Goal: Check status: Check status

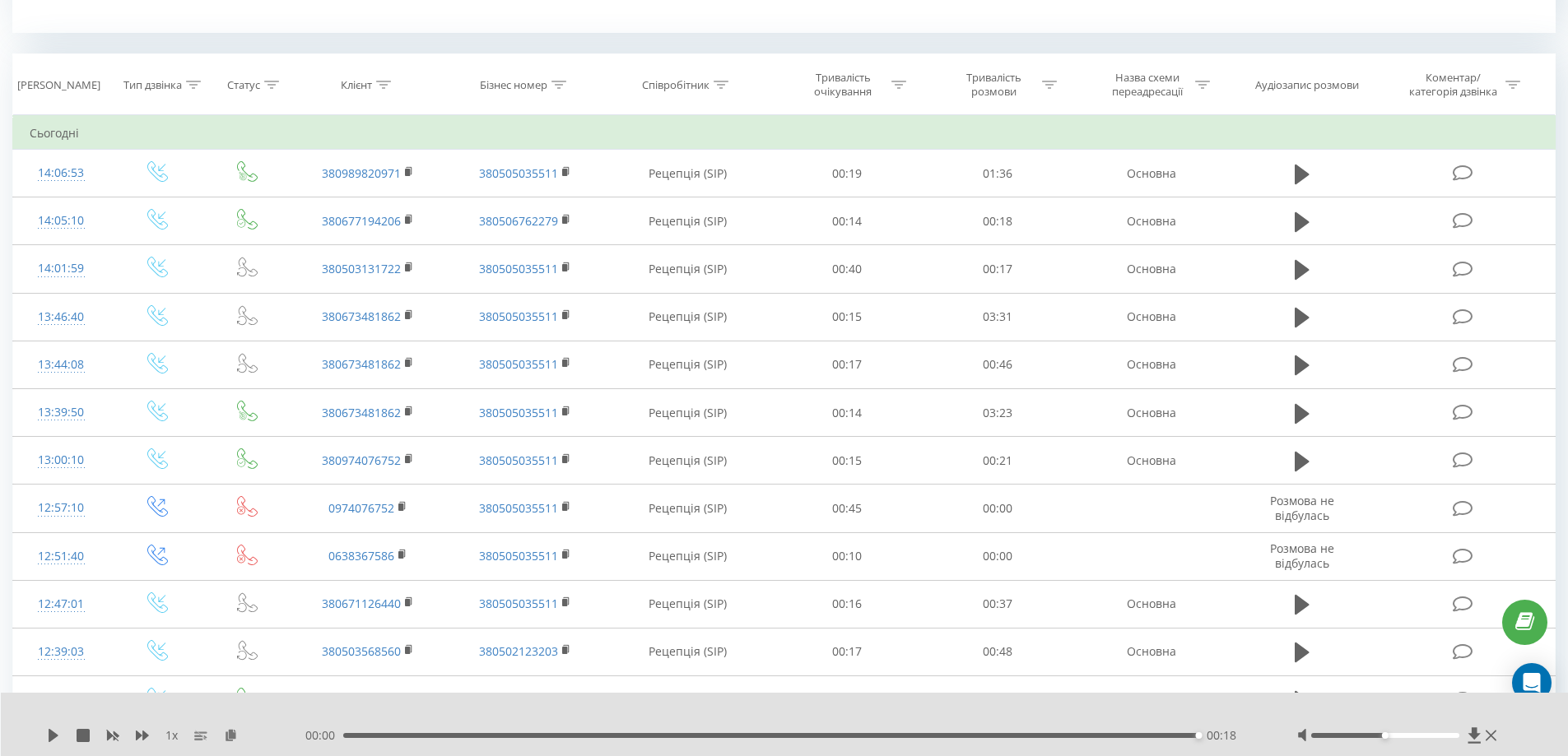
scroll to position [247, 0]
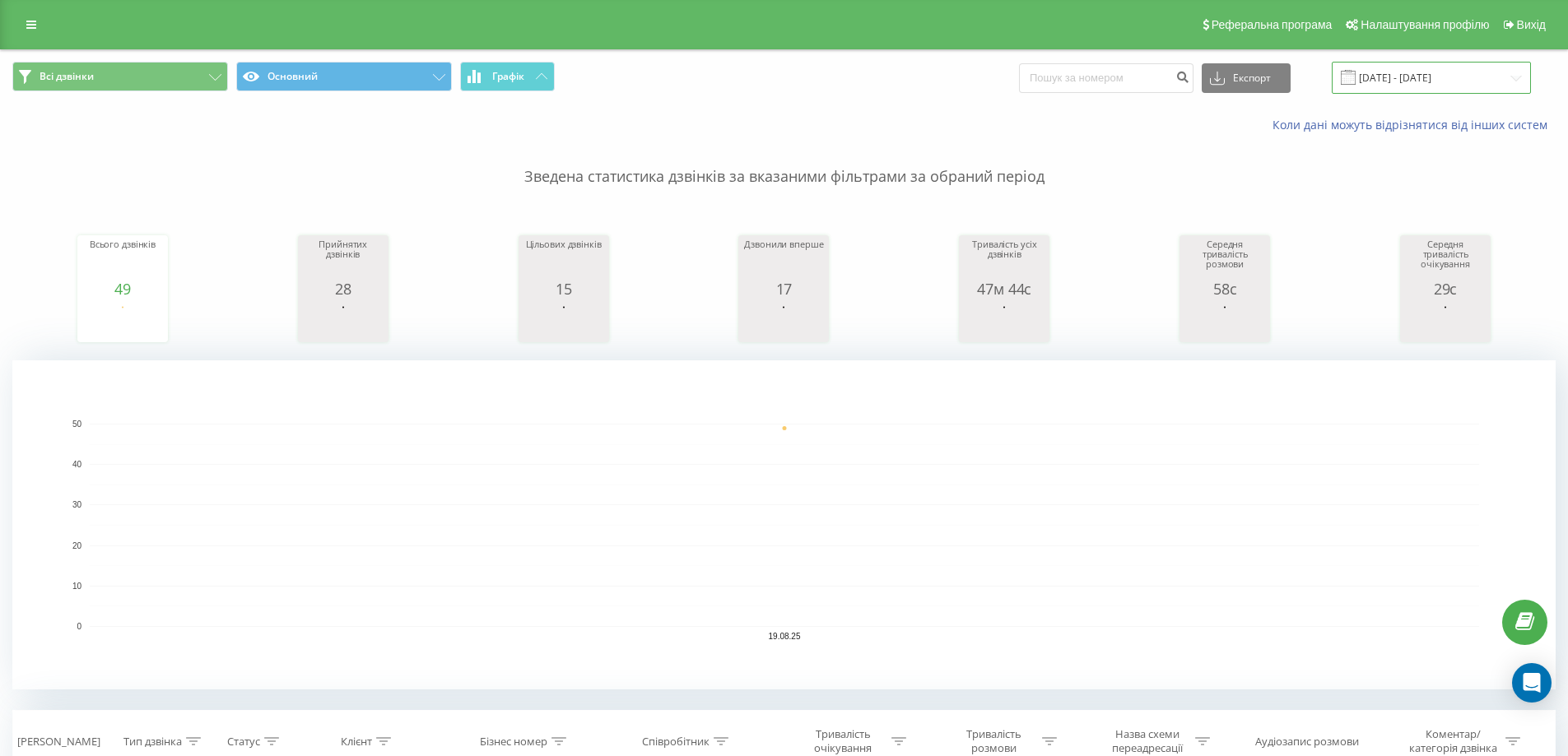
click at [1380, 77] on input "[DATE] - [DATE]" at bounding box center [1432, 78] width 199 height 32
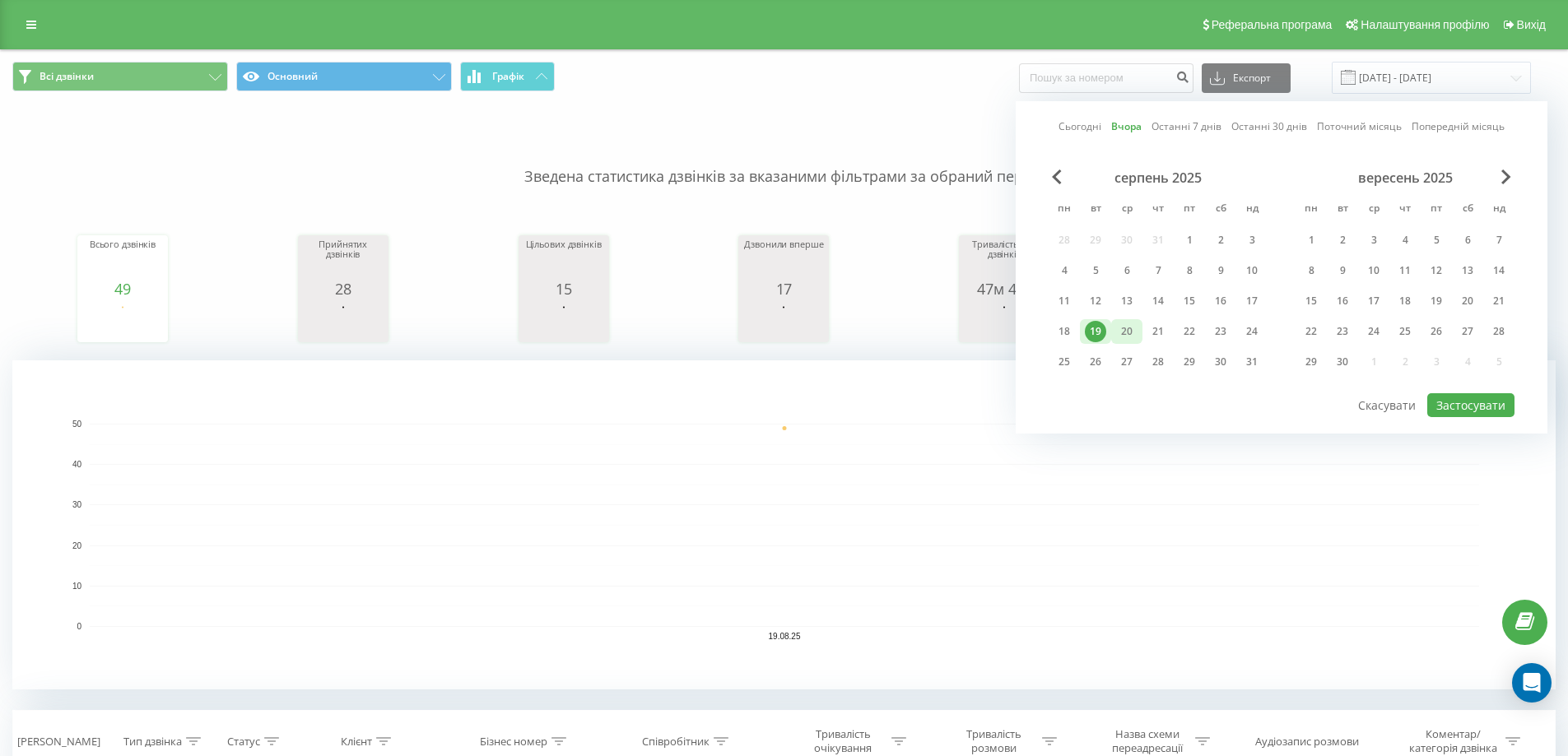
click at [1137, 329] on div "20" at bounding box center [1127, 332] width 22 height 22
click at [1467, 403] on button "Застосувати" at bounding box center [1471, 405] width 87 height 24
type input "20.08.2025 - 20.08.2025"
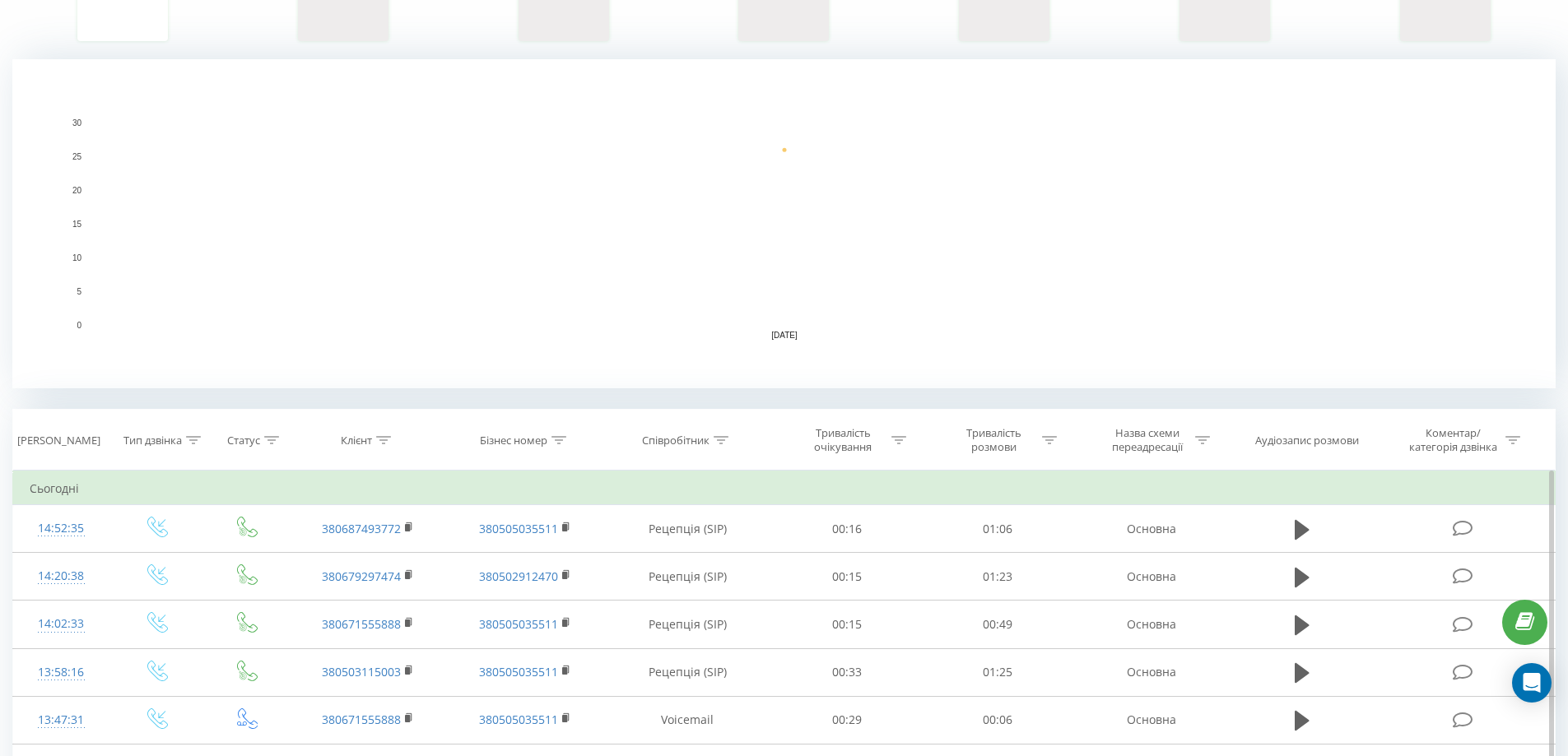
scroll to position [493, 0]
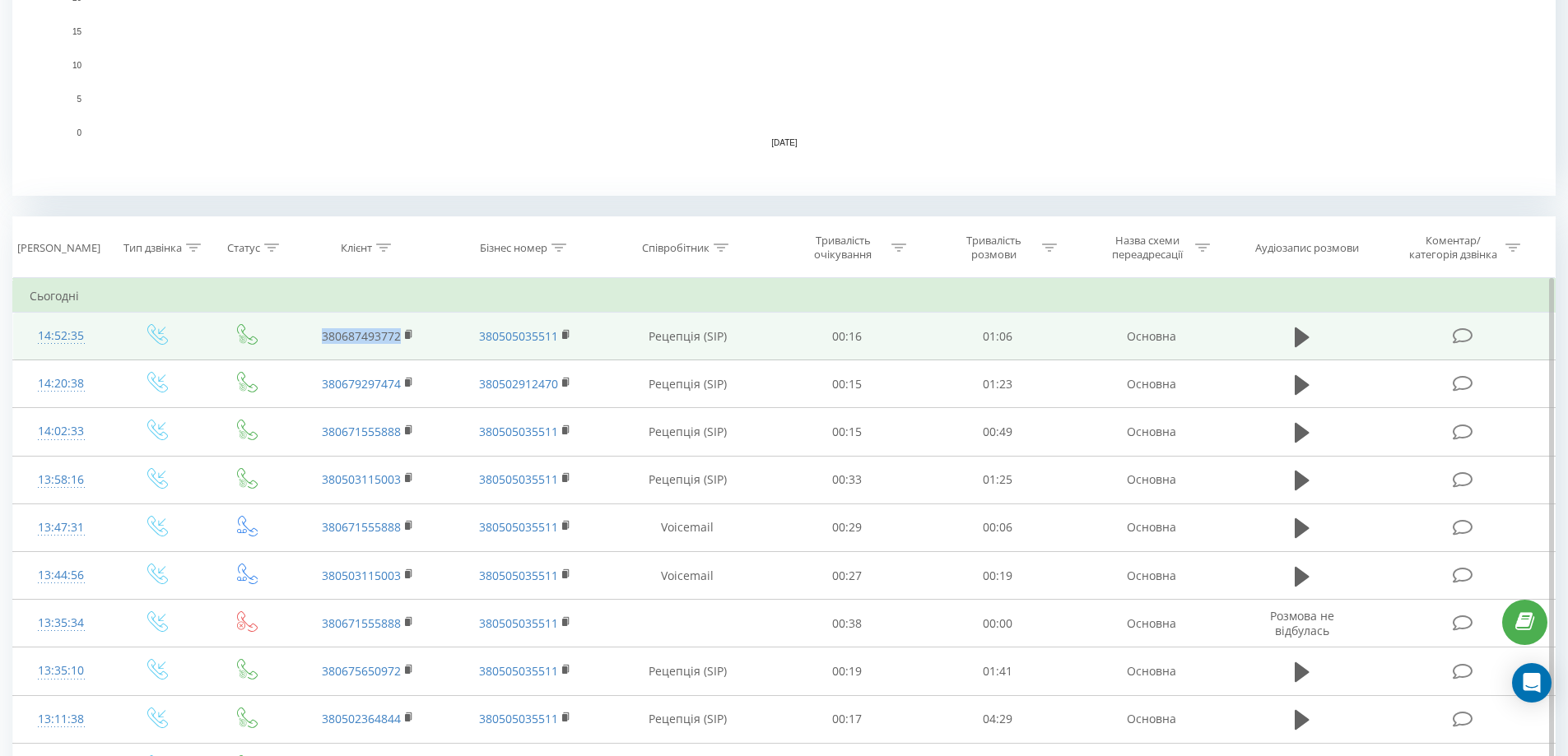
drag, startPoint x: 310, startPoint y: 340, endPoint x: 394, endPoint y: 341, distance: 84.0
click at [403, 342] on td "380687493772" at bounding box center [367, 336] width 156 height 48
copy link "380687493772"
